Goal: Information Seeking & Learning: Learn about a topic

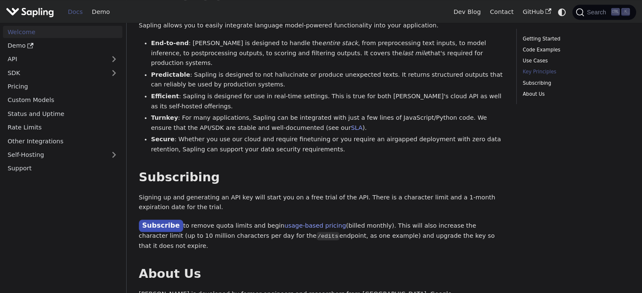
scroll to position [711, 0]
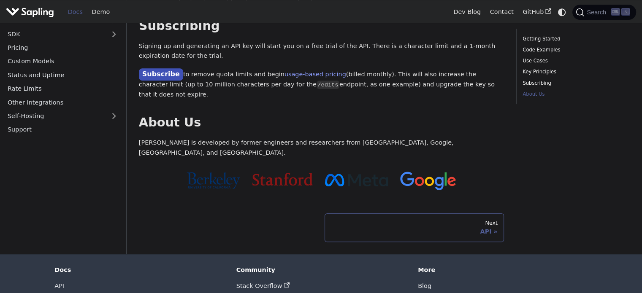
click at [343, 220] on div "Next" at bounding box center [414, 223] width 167 height 7
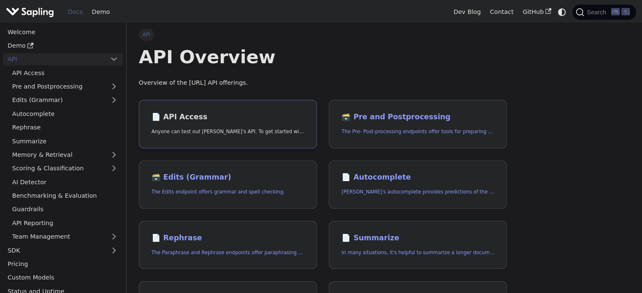
click at [193, 120] on h2 "📄️ API Access" at bounding box center [228, 117] width 153 height 9
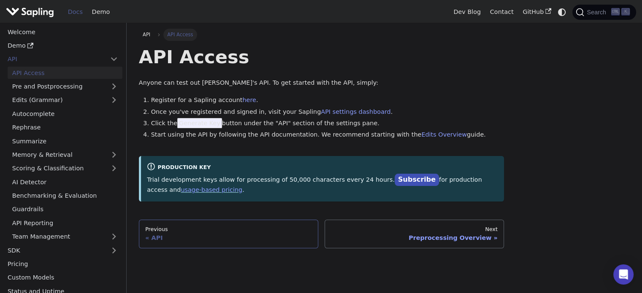
click at [196, 234] on div "API" at bounding box center [228, 238] width 167 height 8
